Goal: Find specific page/section: Find specific page/section

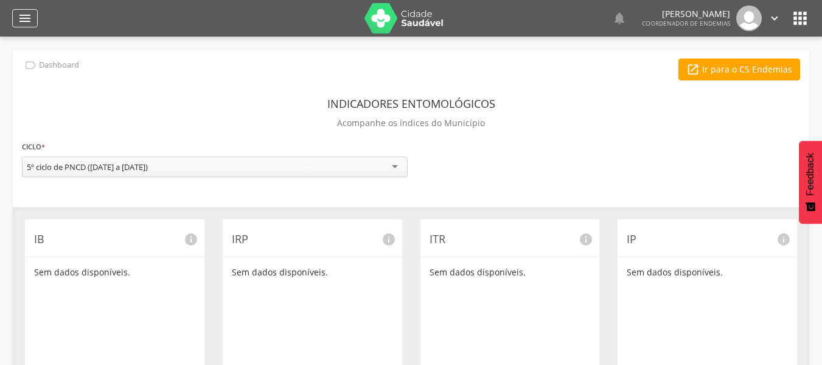
click at [24, 17] on icon "" at bounding box center [25, 18] width 15 height 15
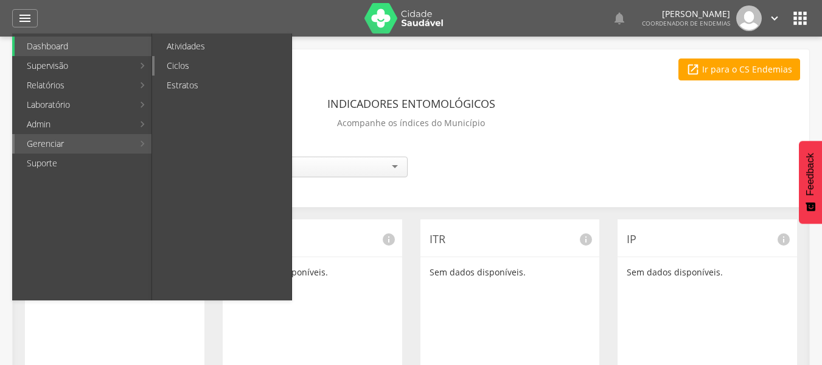
click at [175, 68] on link "Ciclos" at bounding box center [223, 65] width 137 height 19
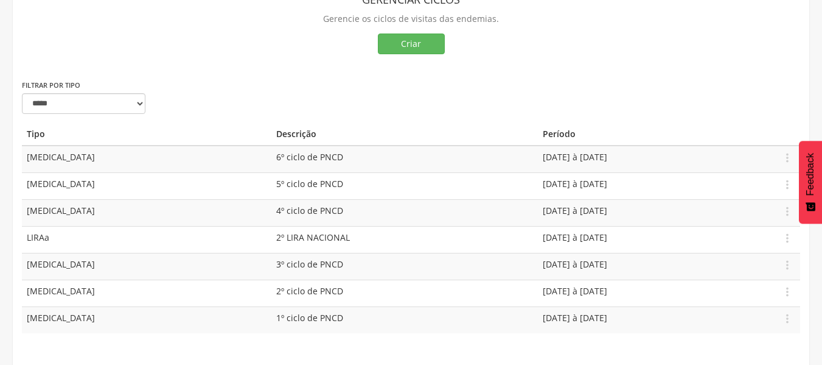
scroll to position [85, 0]
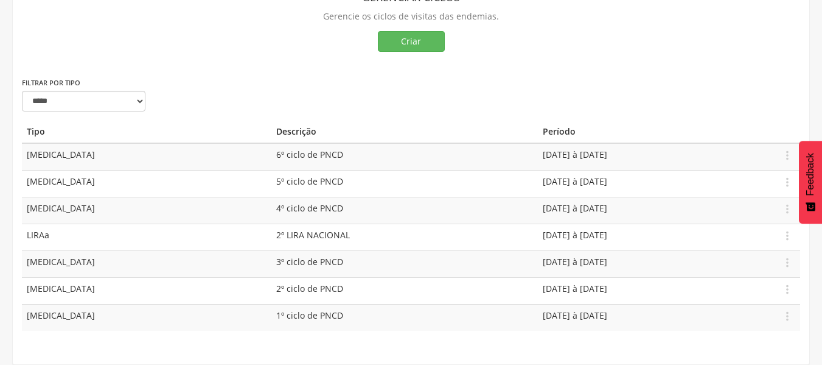
click at [538, 186] on td "[DATE] à [DATE]" at bounding box center [657, 183] width 238 height 27
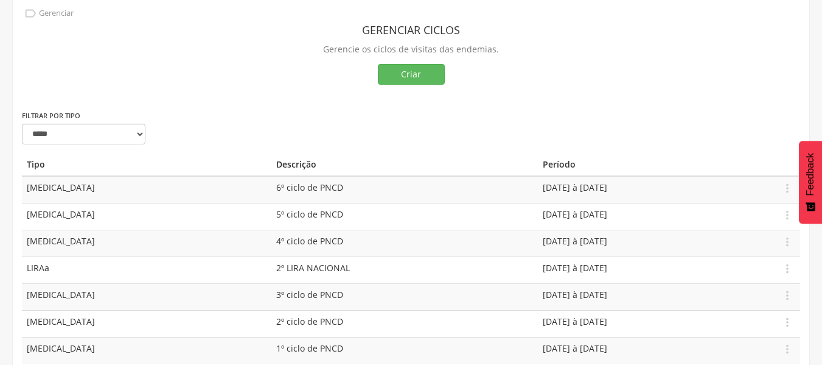
scroll to position [0, 0]
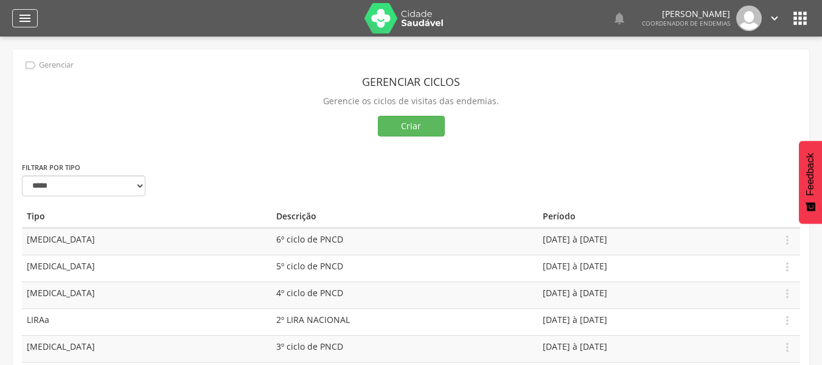
click at [26, 19] on icon "" at bounding box center [25, 18] width 15 height 15
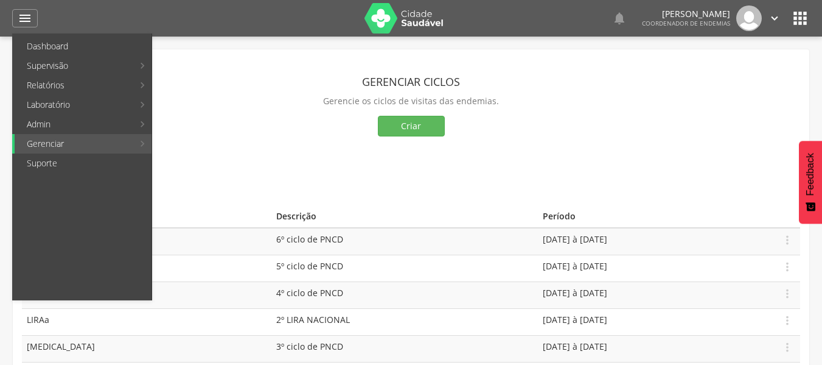
click at [820, 75] on div " Usuários  Perfil do Usuário ROBIN RODRIGUES OLIVEIRA DA SILVA CPF: 000.000.0…" at bounding box center [411, 219] width 822 height 365
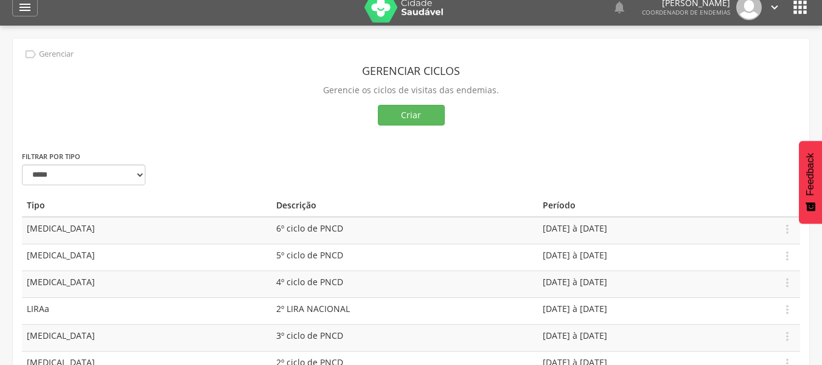
scroll to position [12, 0]
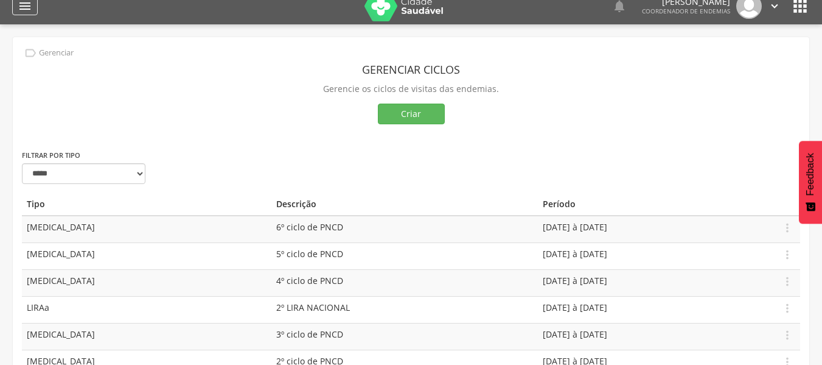
click at [17, 6] on div "" at bounding box center [25, 6] width 26 height 18
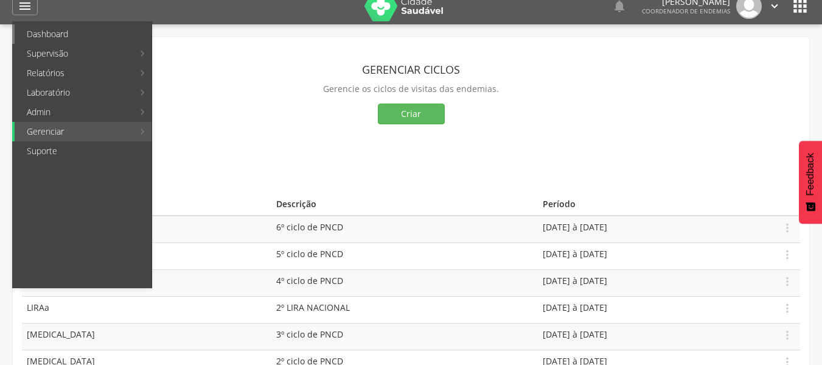
click at [44, 30] on link "Dashboard" at bounding box center [83, 33] width 137 height 19
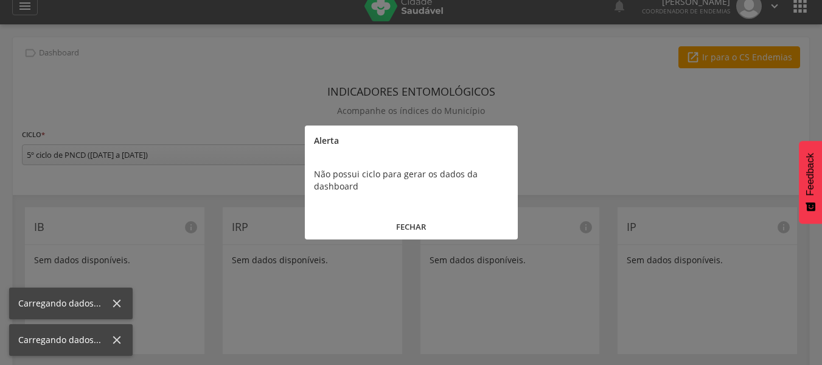
click at [436, 218] on button "FECHAR" at bounding box center [411, 227] width 213 height 26
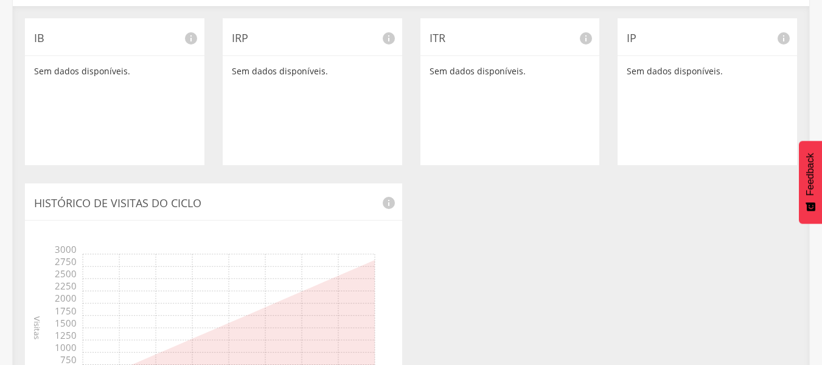
scroll to position [290, 0]
